Goal: Transaction & Acquisition: Purchase product/service

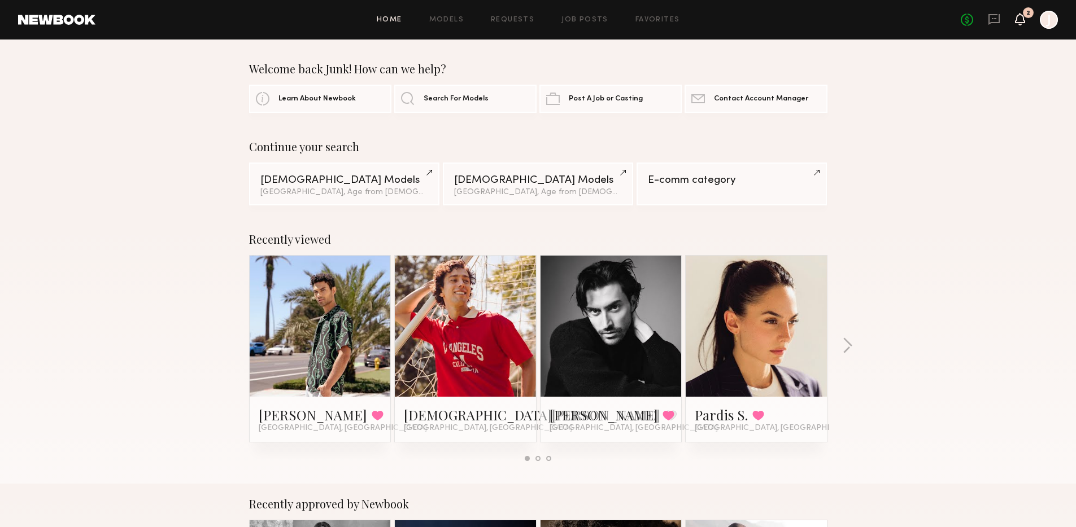
click at [1017, 21] on icon at bounding box center [1019, 19] width 9 height 8
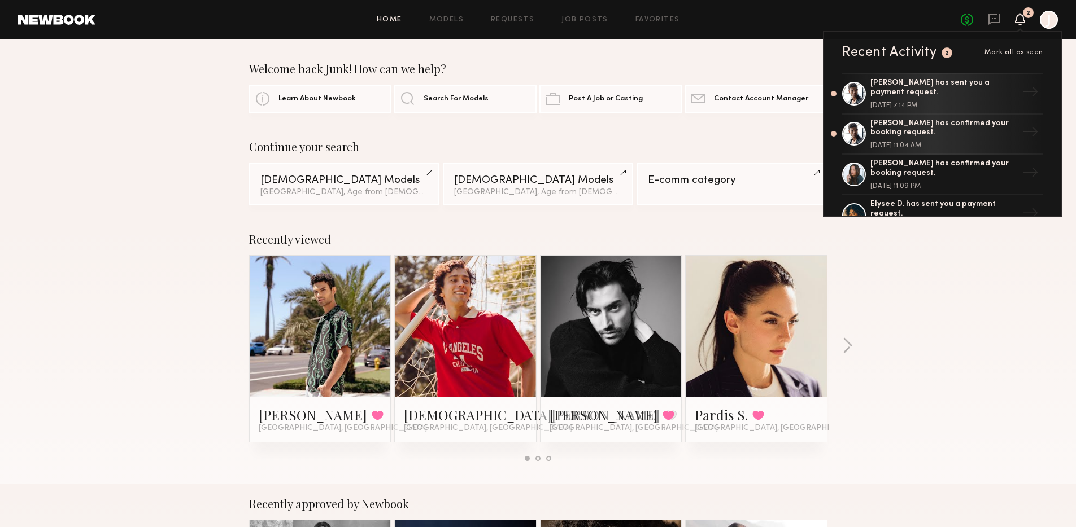
click at [945, 93] on div "[PERSON_NAME] has sent you a payment request." at bounding box center [943, 87] width 147 height 19
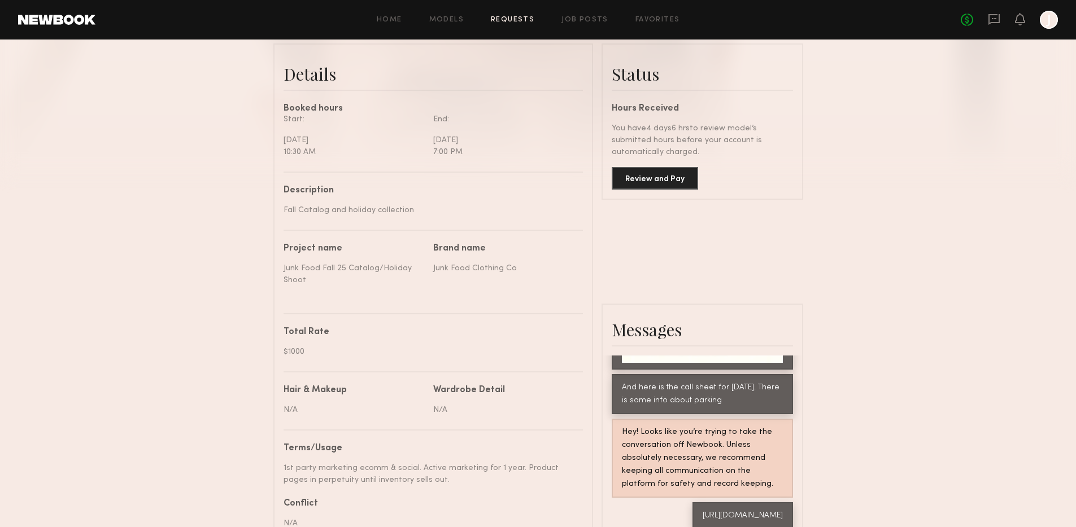
scroll to position [280, 0]
click at [674, 173] on button "Review and Pay" at bounding box center [654, 176] width 86 height 23
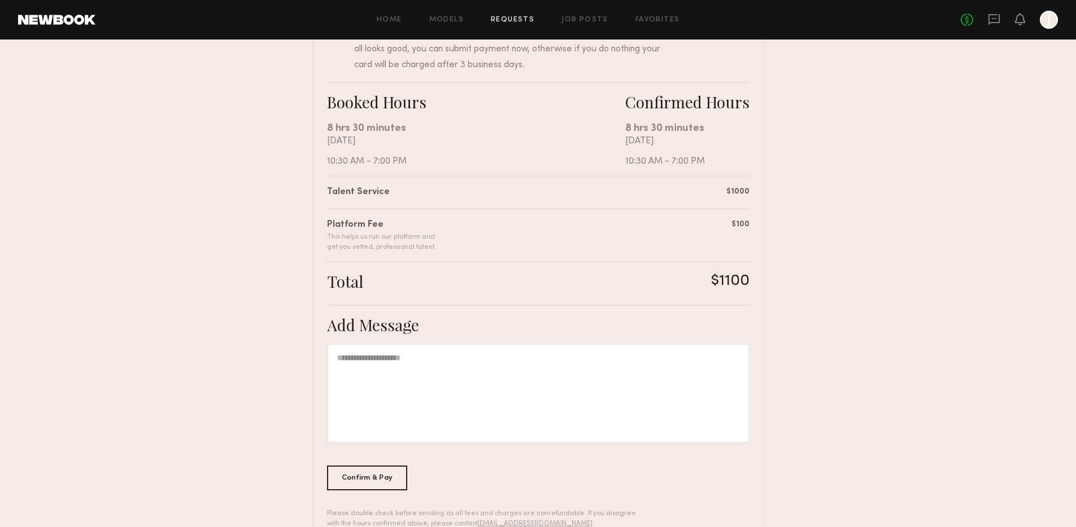
scroll to position [165, 0]
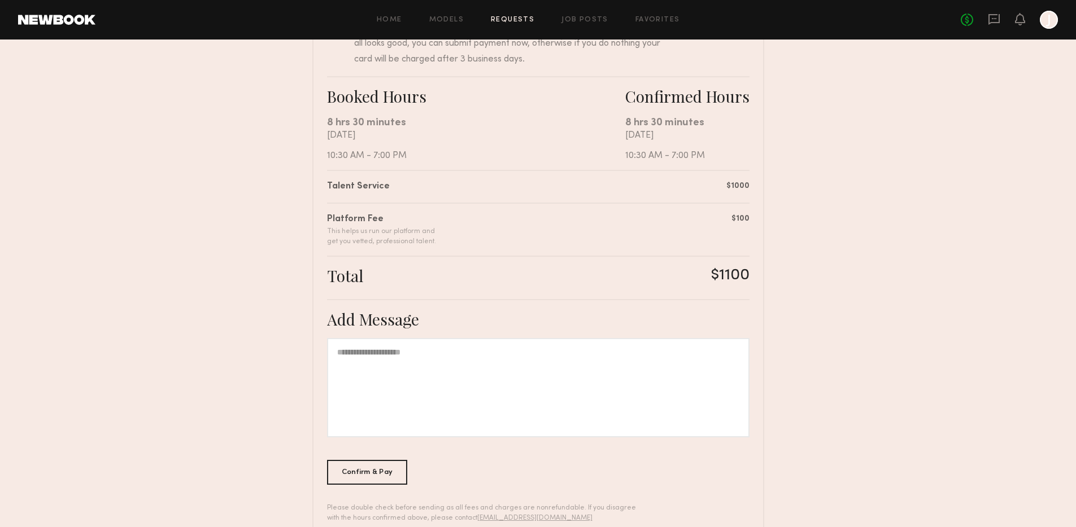
click at [428, 365] on div at bounding box center [538, 387] width 422 height 99
click at [369, 473] on div "Confirm & Pay" at bounding box center [367, 472] width 81 height 25
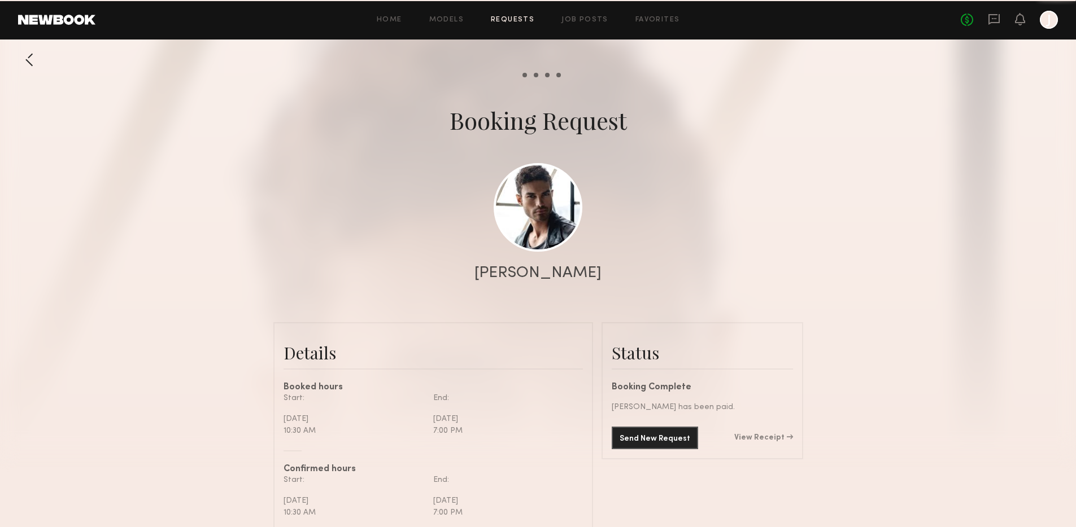
scroll to position [1255, 0]
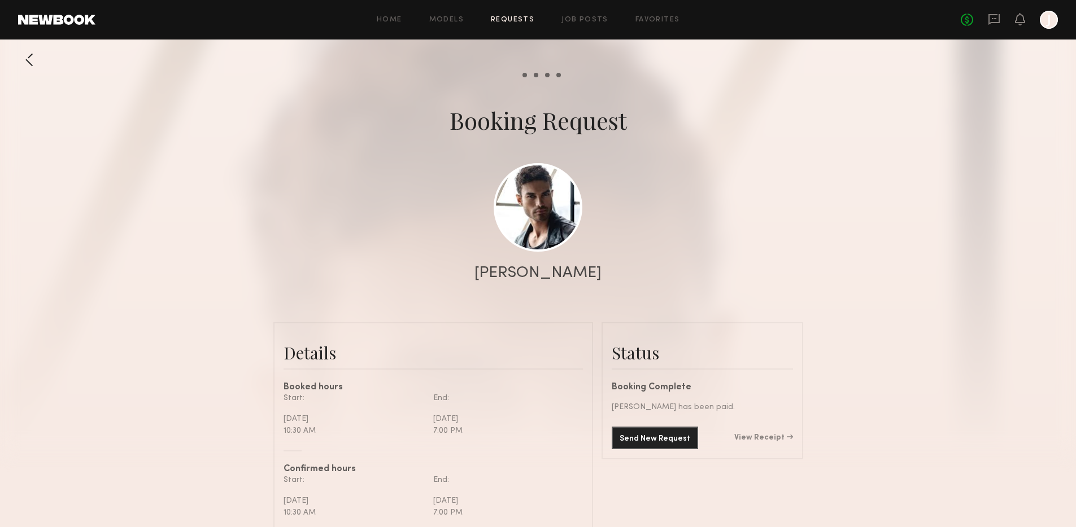
click at [756, 433] on div "Send New Request View Receipt" at bounding box center [701, 438] width 181 height 23
click at [756, 436] on link "View Receipt" at bounding box center [763, 438] width 59 height 8
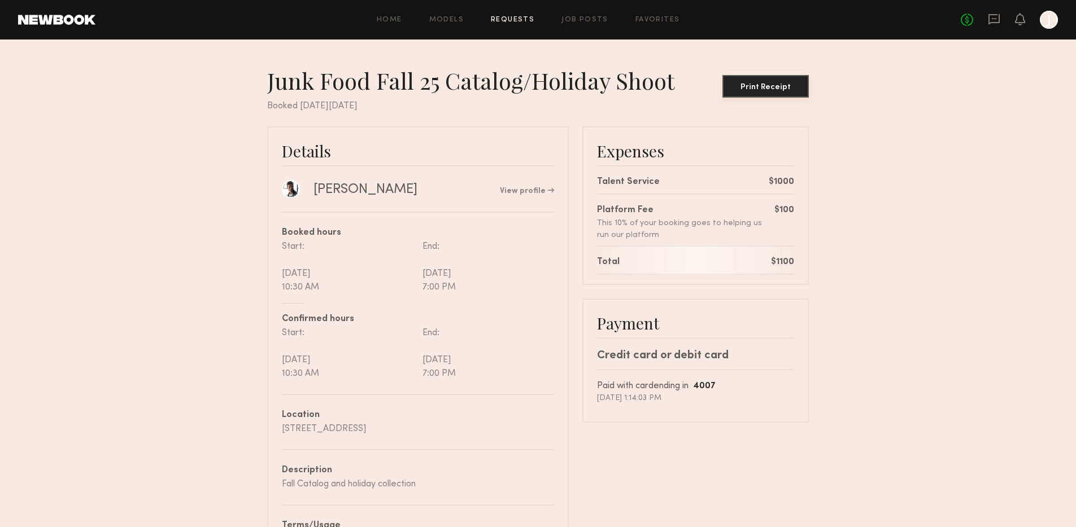
click at [773, 82] on button "Print Receipt" at bounding box center [765, 86] width 86 height 23
